Goal: Navigation & Orientation: Find specific page/section

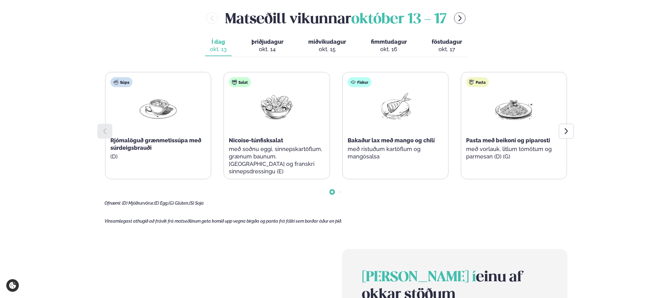
scroll to position [310, 0]
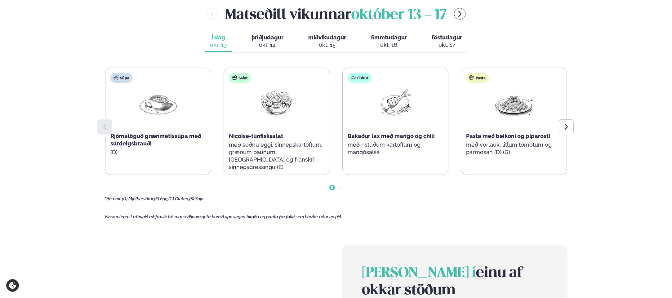
click at [61, 135] on div "Þjónusta Hádegismatur fyrir fyrirtæki Fyrirtækja veitingar Einkapartý Matseðill…" at bounding box center [336, 185] width 672 height 991
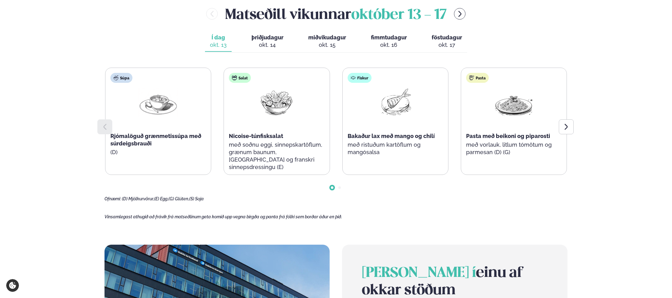
click at [52, 140] on div "Þjónusta Hádegismatur fyrir fyrirtæki Fyrirtækja veitingar Einkapartý Matseðill…" at bounding box center [336, 185] width 672 height 991
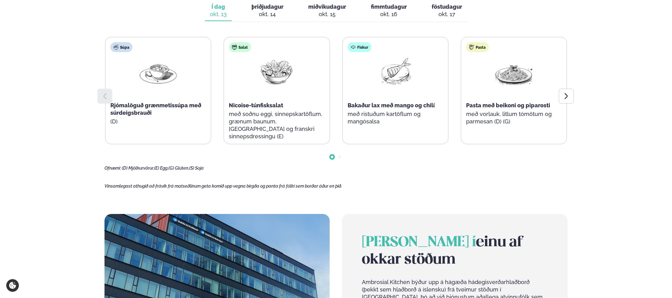
scroll to position [341, 0]
click at [571, 96] on div at bounding box center [566, 95] width 15 height 15
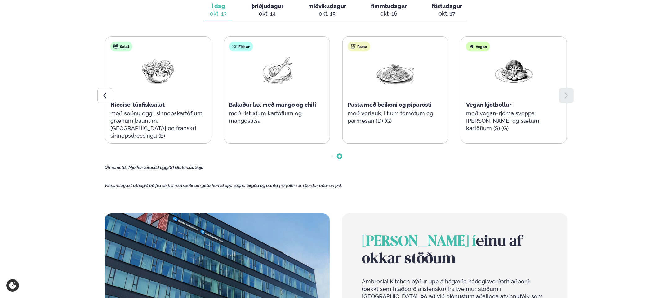
click at [570, 97] on div at bounding box center [566, 95] width 15 height 15
click at [105, 93] on icon at bounding box center [104, 95] width 7 height 7
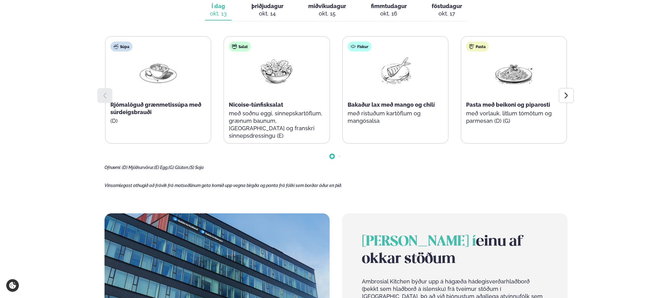
click at [103, 94] on icon at bounding box center [104, 95] width 7 height 7
click at [63, 67] on div "Þjónusta Hádegismatur fyrir fyrirtæki Fyrirtækja veitingar Einkapartý Matseðill…" at bounding box center [336, 154] width 672 height 991
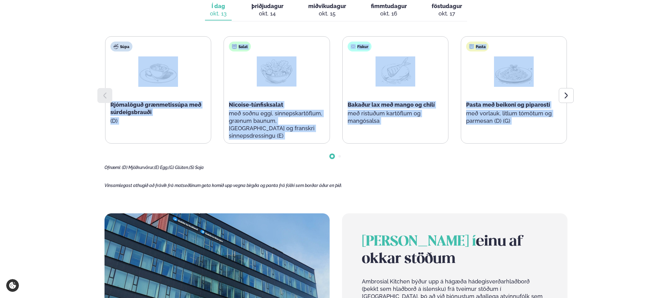
drag, startPoint x: 63, startPoint y: 69, endPoint x: 96, endPoint y: 168, distance: 104.1
click at [96, 169] on div "Þjónusta Hádegismatur fyrir fyrirtæki Fyrirtækja veitingar Einkapartý Matseðill…" at bounding box center [336, 154] width 672 height 991
click at [91, 167] on main "[PERSON_NAME] / Vikumatseðill Vikulegt matseðill okkar Komdu með á dagana þar s…" at bounding box center [336, 90] width 500 height 863
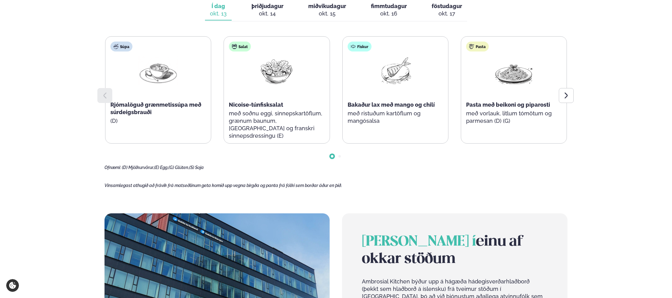
drag, startPoint x: 102, startPoint y: 198, endPoint x: 103, endPoint y: 203, distance: 4.5
click at [102, 198] on main "[PERSON_NAME] / Vikumatseðill Vikulegt matseðill okkar Komdu með á dagana þar s…" at bounding box center [336, 90] width 500 height 863
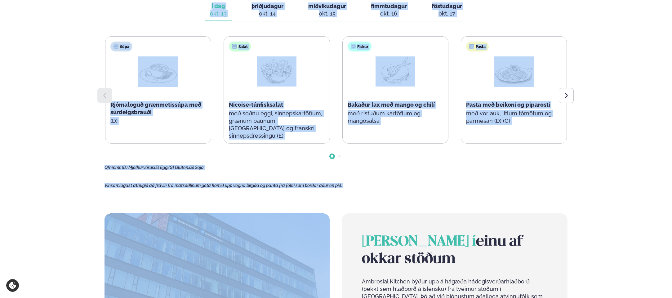
drag, startPoint x: 109, startPoint y: 208, endPoint x: 98, endPoint y: 7, distance: 201.6
click at [98, 7] on main "[PERSON_NAME] / Vikumatseðill Vikulegt matseðill okkar Komdu með á dagana þar s…" at bounding box center [336, 90] width 500 height 863
click at [95, 9] on main "[PERSON_NAME] / Vikumatseðill Vikulegt matseðill okkar Komdu með á dagana þar s…" at bounding box center [336, 90] width 500 height 863
drag, startPoint x: 96, startPoint y: 7, endPoint x: 60, endPoint y: 203, distance: 199.6
click at [60, 203] on div "Þjónusta Hádegismatur fyrir fyrirtæki Fyrirtækja veitingar Einkapartý Matseðill…" at bounding box center [336, 154] width 672 height 991
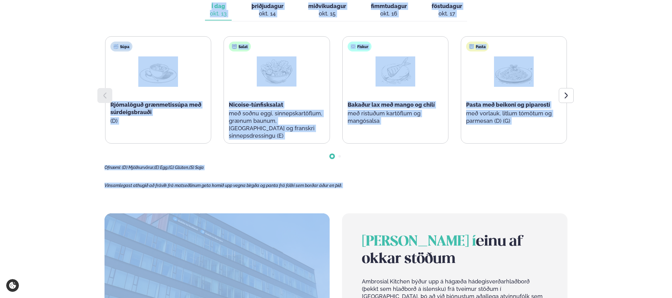
click at [60, 203] on div "Þjónusta Hádegismatur fyrir fyrirtæki Fyrirtækja veitingar Einkapartý Matseðill…" at bounding box center [336, 154] width 672 height 991
click at [60, 201] on div "Þjónusta Hádegismatur fyrir fyrirtæki Fyrirtækja veitingar Einkapartý Matseðill…" at bounding box center [336, 154] width 672 height 991
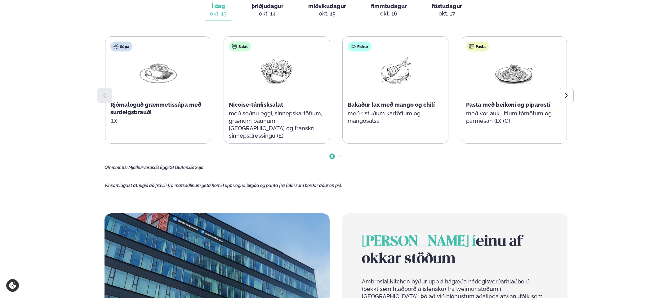
click at [60, 167] on div "Þjónusta Hádegismatur fyrir fyrirtæki Fyrirtækja veitingar Einkapartý Matseðill…" at bounding box center [336, 154] width 672 height 991
click at [590, 72] on div "Þjónusta Hádegismatur fyrir fyrirtæki Fyrirtækja veitingar Einkapartý Matseðill…" at bounding box center [336, 154] width 672 height 991
